Goal: Information Seeking & Learning: Learn about a topic

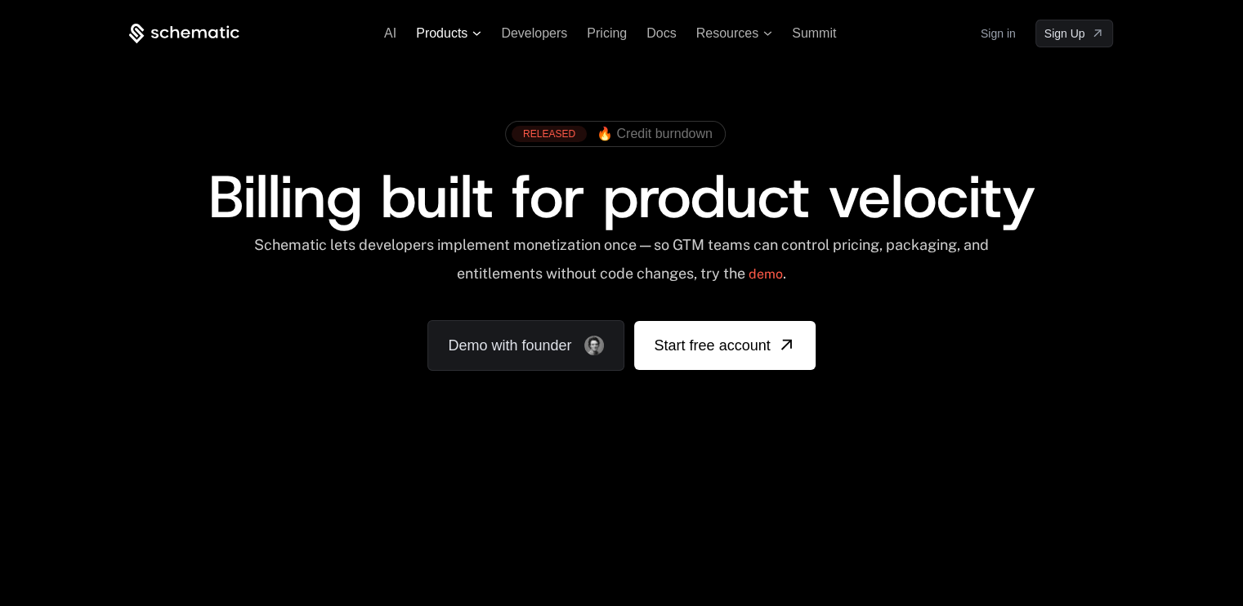
click at [448, 29] on span "Products" at bounding box center [441, 33] width 51 height 15
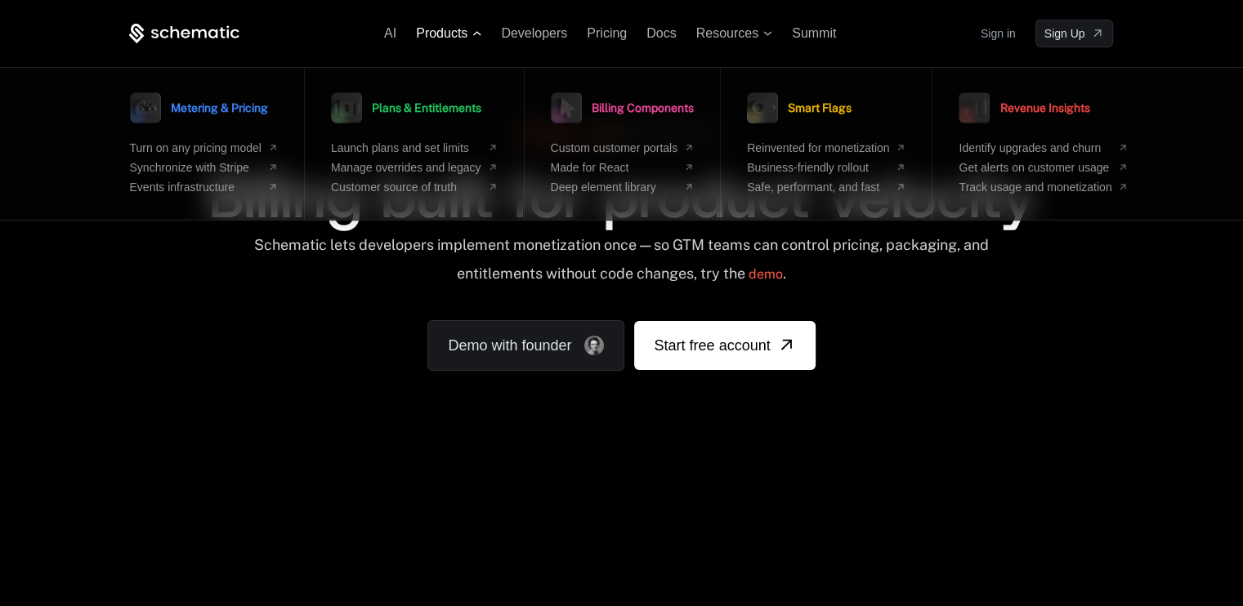
click at [448, 29] on span "Products" at bounding box center [441, 33] width 51 height 15
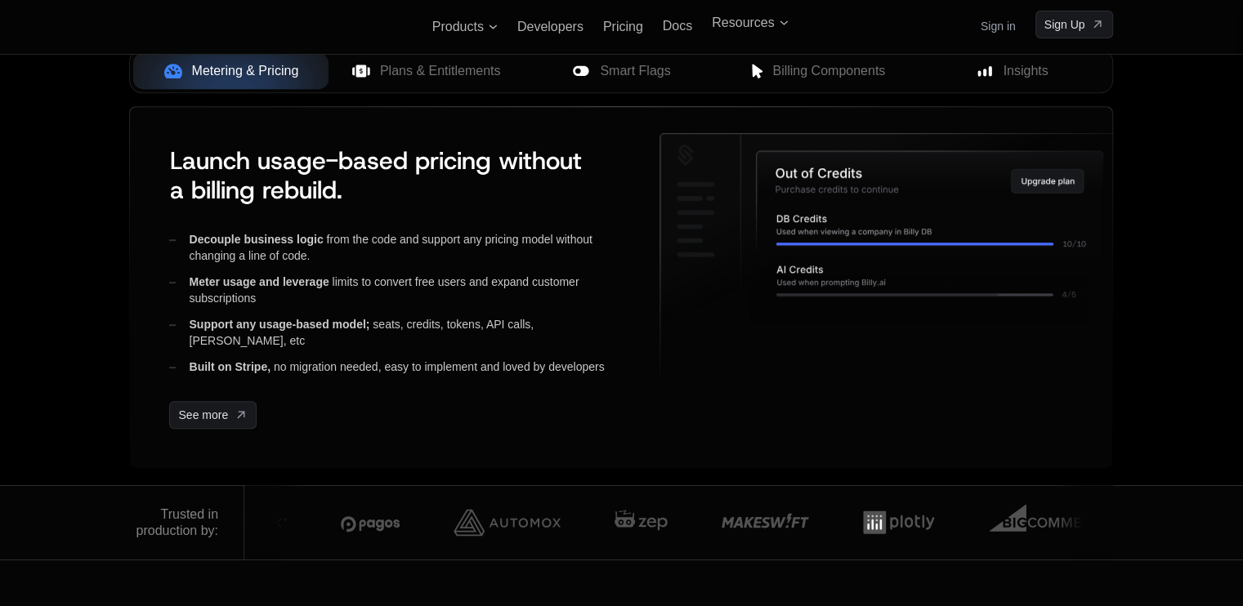
scroll to position [631, 0]
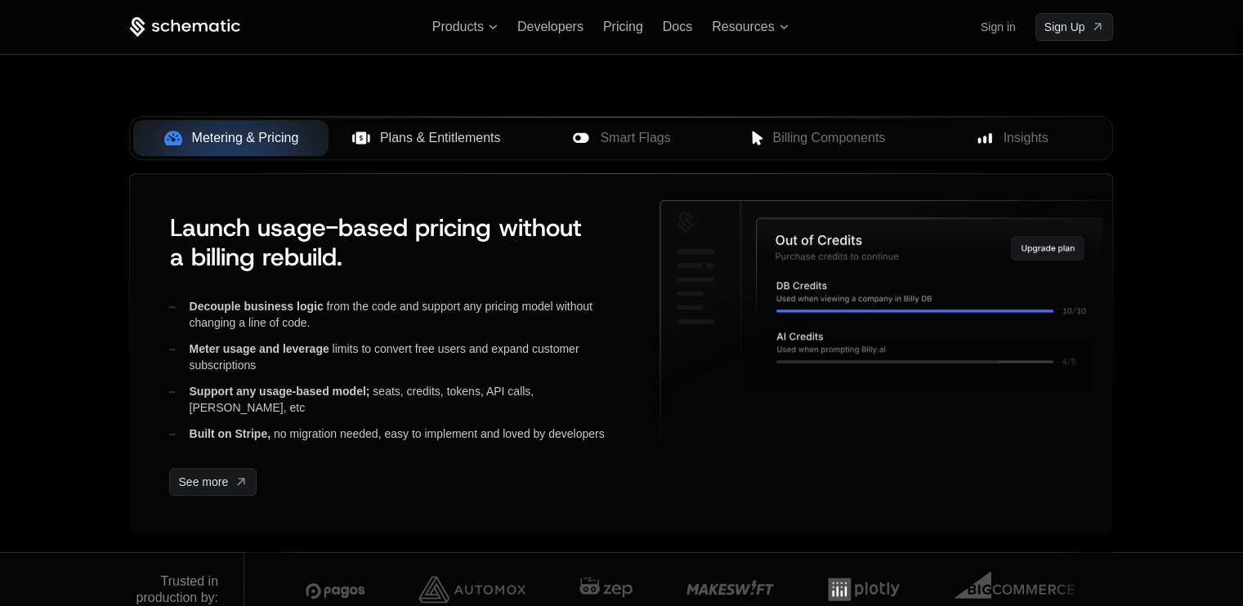
click at [408, 120] on button "Plans & Entitlements" at bounding box center [426, 138] width 195 height 36
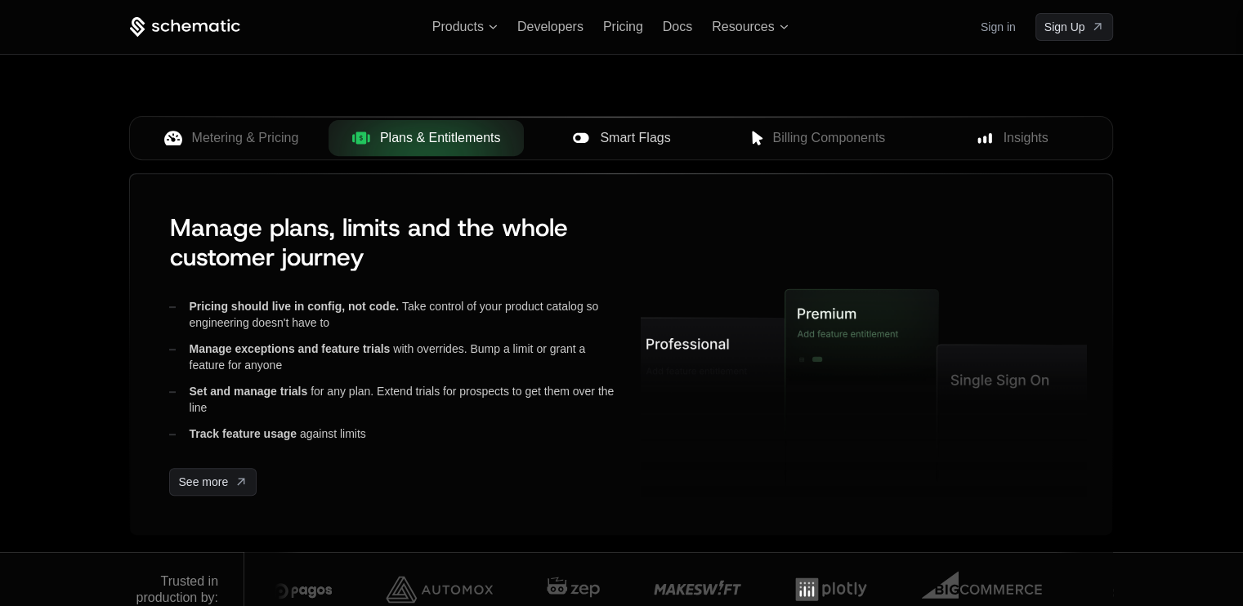
click at [625, 124] on button "Smart Flags" at bounding box center [621, 138] width 195 height 36
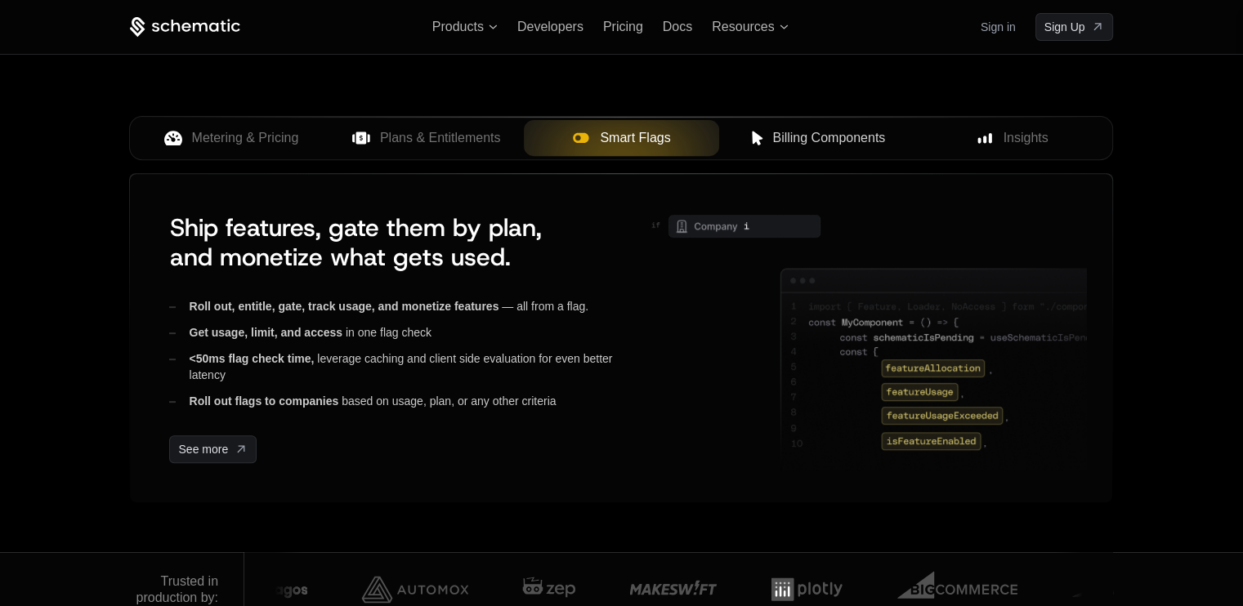
click at [814, 130] on span "Billing Components" at bounding box center [828, 138] width 113 height 20
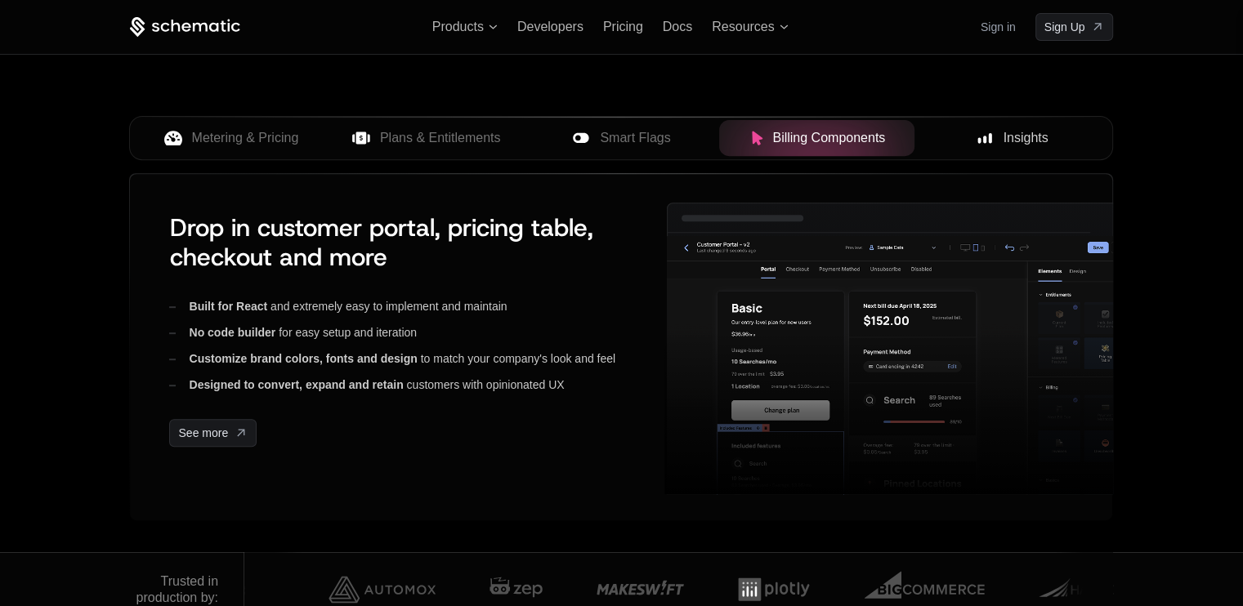
click at [1010, 141] on span "Insights" at bounding box center [1026, 138] width 45 height 20
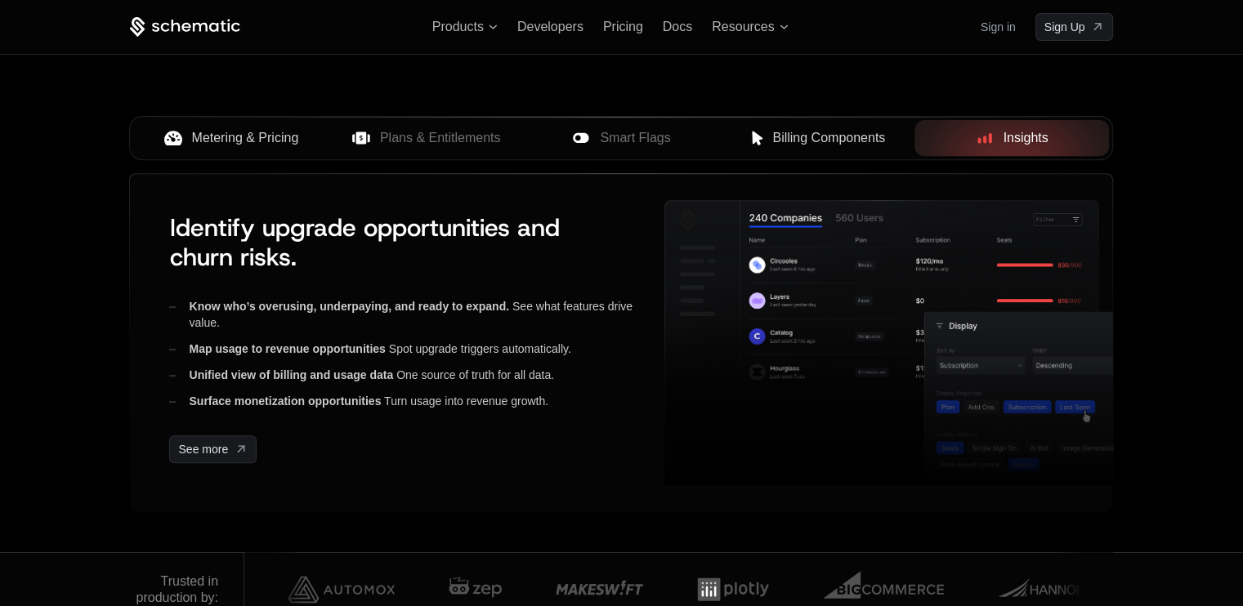
click at [269, 151] on button "Metering & Pricing" at bounding box center [230, 138] width 195 height 36
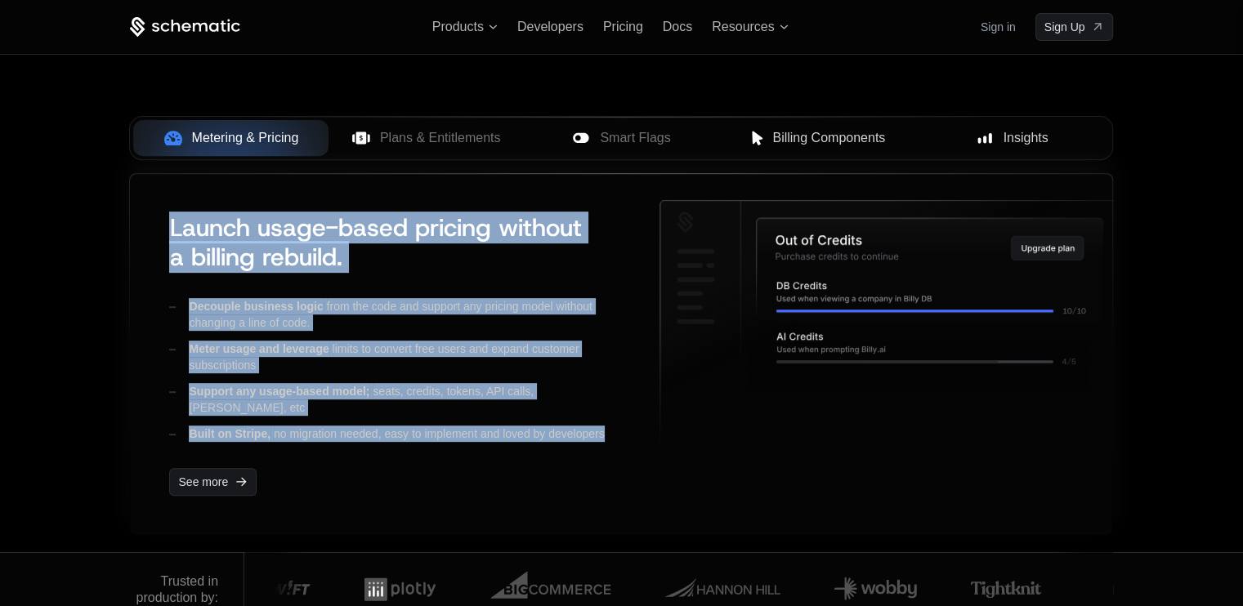
drag, startPoint x: 167, startPoint y: 221, endPoint x: 618, endPoint y: 412, distance: 489.9
click at [618, 412] on div "Launch usage-based pricing without a billing rebuild. Decouple business logic f…" at bounding box center [394, 354] width 477 height 309
copy div "Launch usage-based pricing without a billing rebuild. Decouple business logic f…"
click at [548, 182] on div "Launch usage-based pricing without a billing rebuild. Decouple business logic f…" at bounding box center [621, 354] width 982 height 361
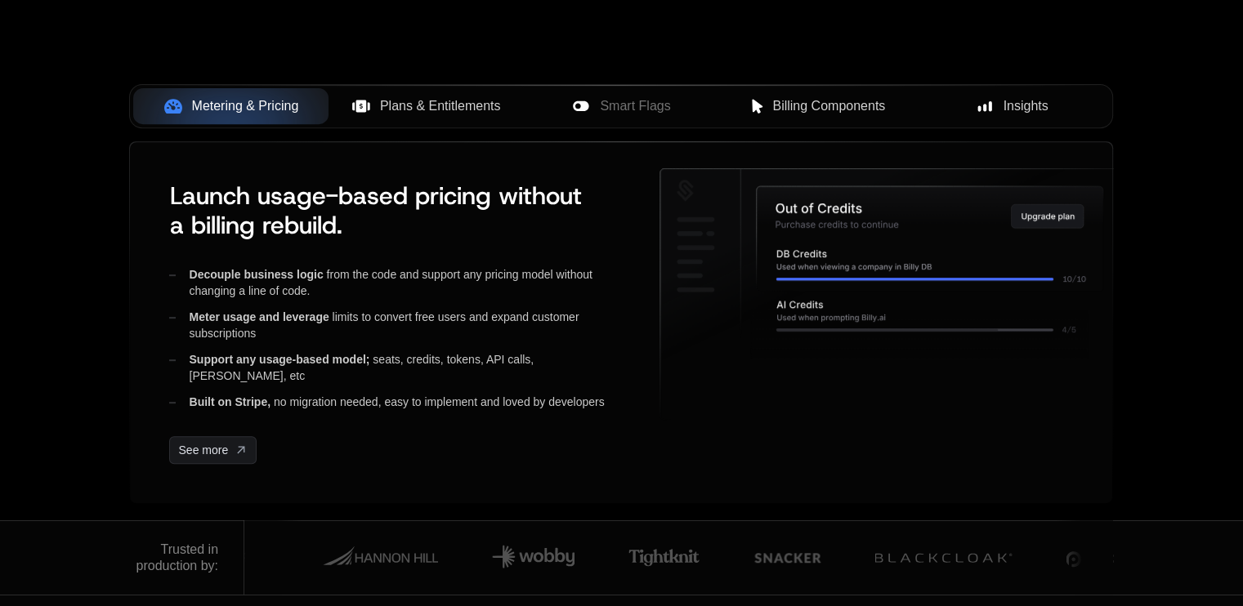
scroll to position [659, 0]
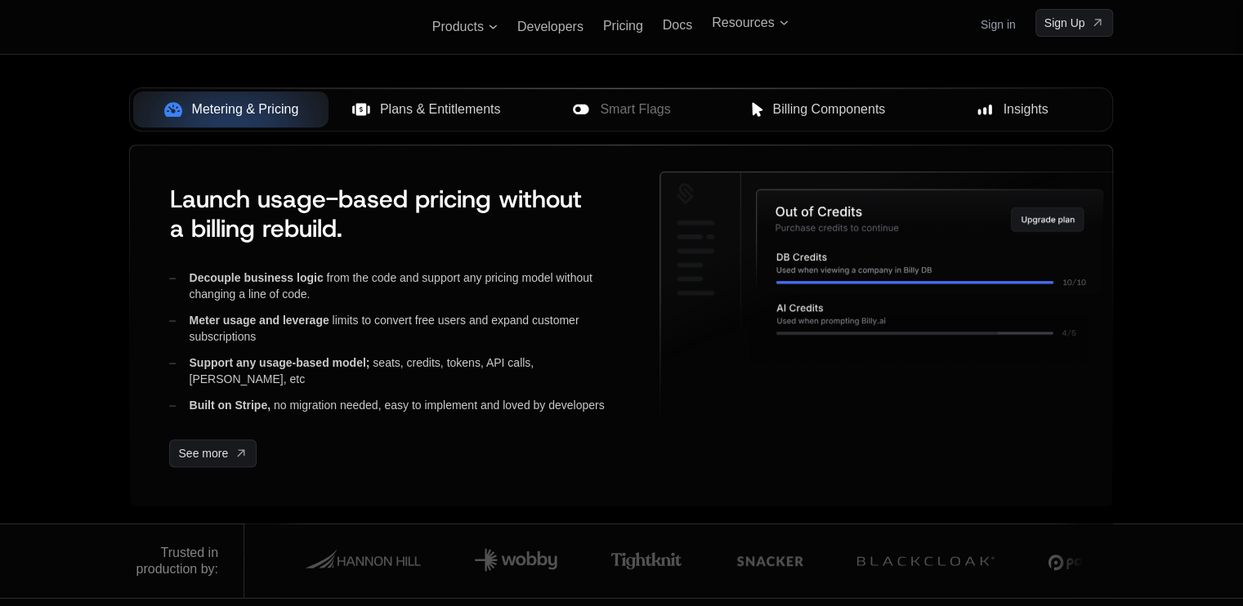
click at [452, 117] on span "Plans & Entitlements" at bounding box center [440, 110] width 121 height 20
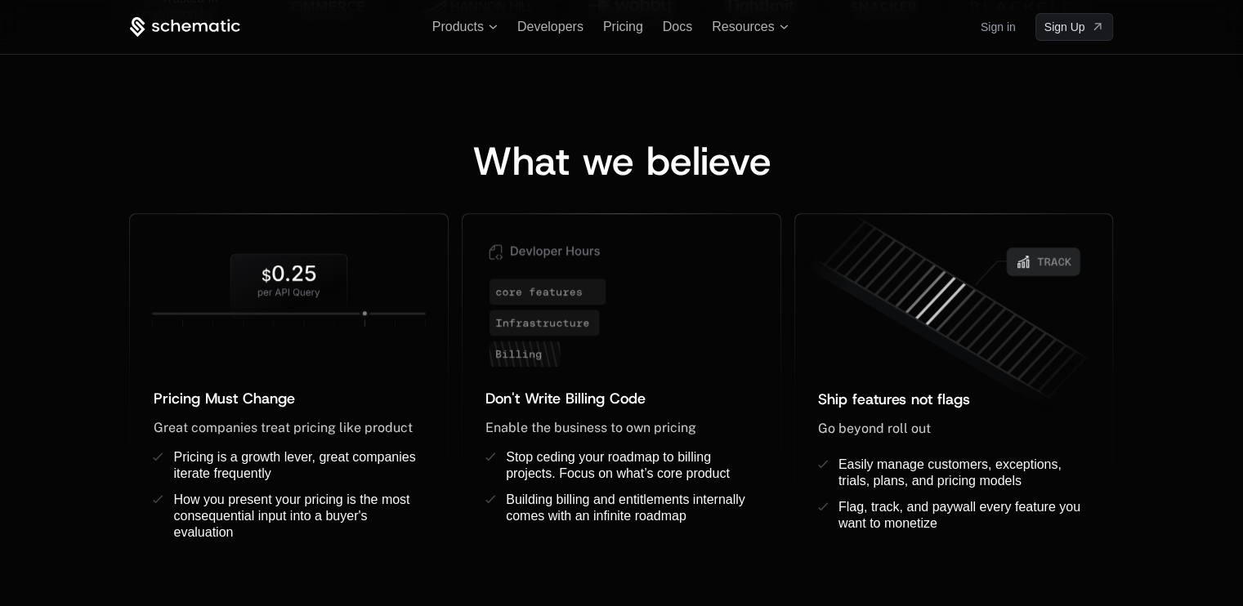
scroll to position [1199, 0]
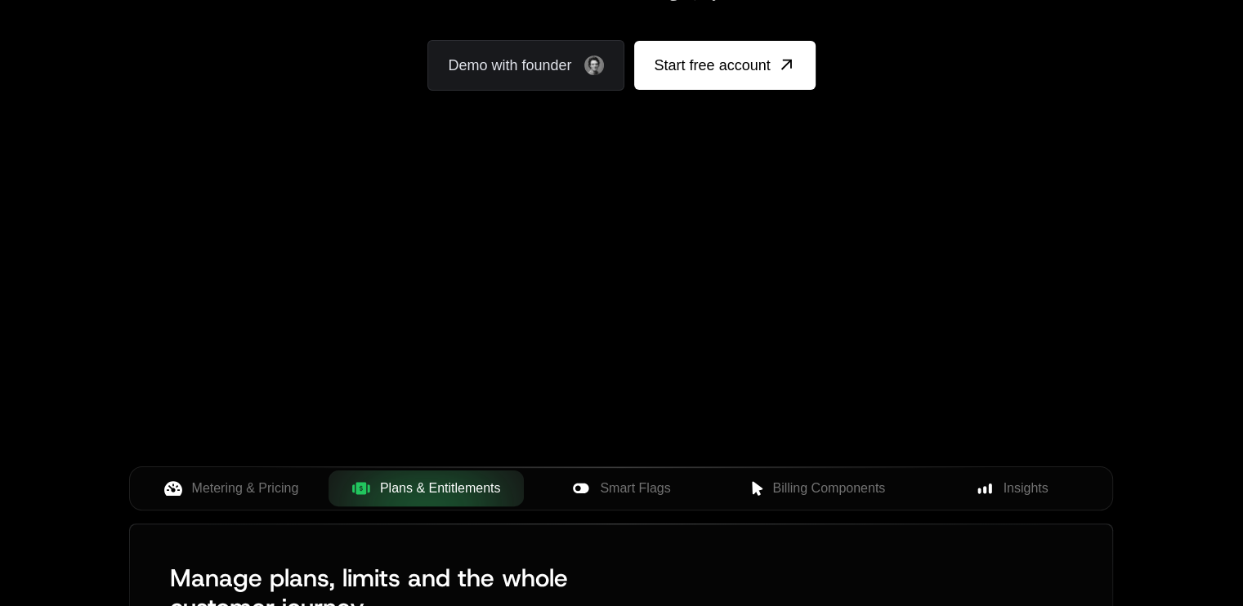
scroll to position [346, 0]
